Goal: Information Seeking & Learning: Learn about a topic

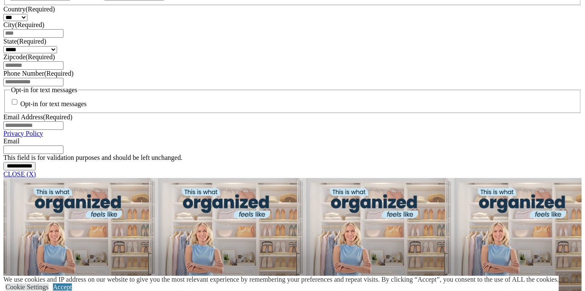
scroll to position [612, 0]
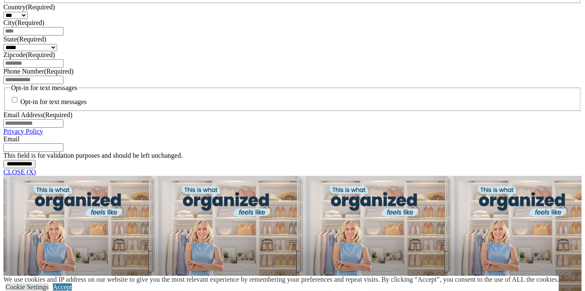
click at [36, 176] on link "CLOSE (X)" at bounding box center [19, 171] width 33 height 7
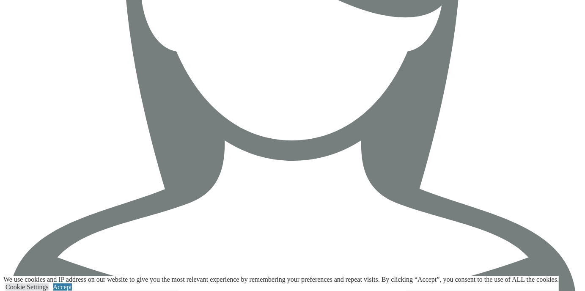
scroll to position [1473, 0]
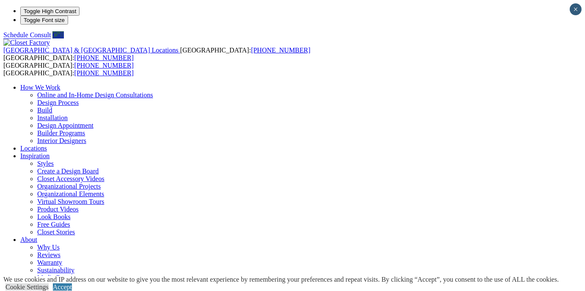
scroll to position [1, 0]
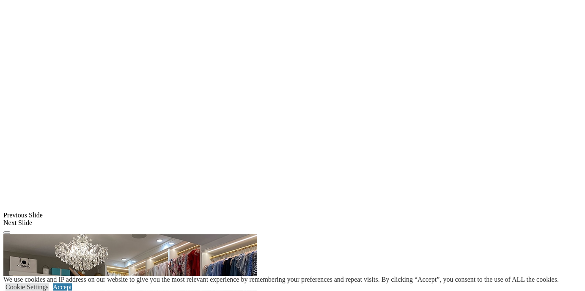
scroll to position [634, 0]
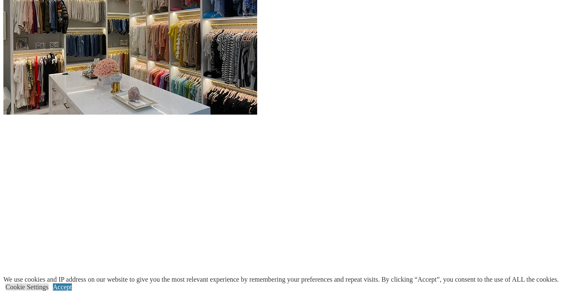
scroll to position [922, 0]
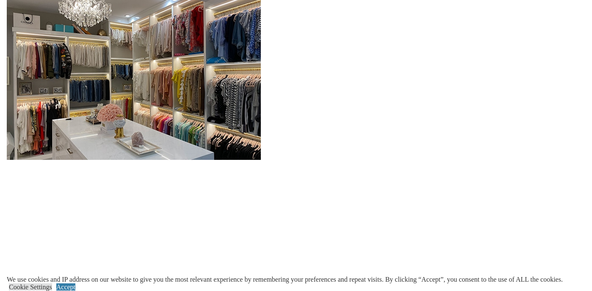
scroll to position [878, 0]
